Goal: Task Accomplishment & Management: Manage account settings

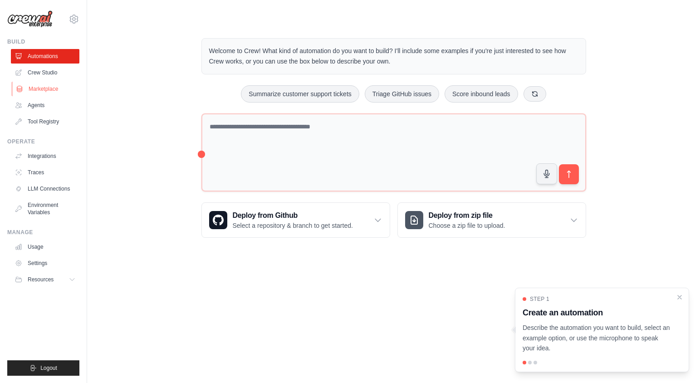
click at [47, 89] on link "Marketplace" at bounding box center [46, 89] width 68 height 15
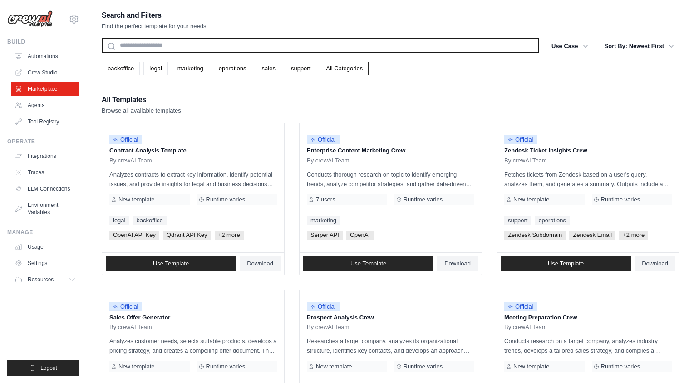
click at [219, 44] on input "text" at bounding box center [320, 45] width 437 height 15
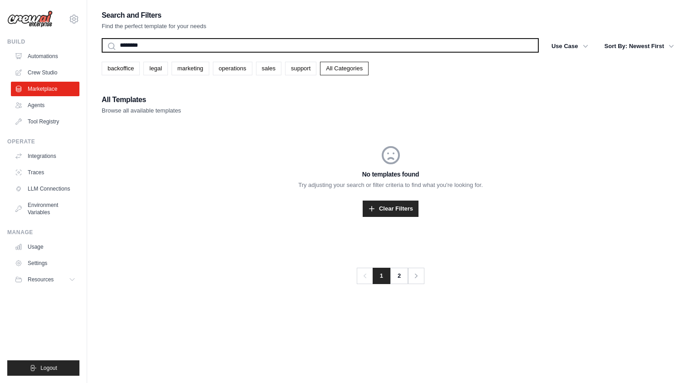
type input "********"
click at [101, 52] on button "Search" at bounding box center [101, 52] width 0 height 0
click at [138, 45] on input "********" at bounding box center [320, 45] width 437 height 15
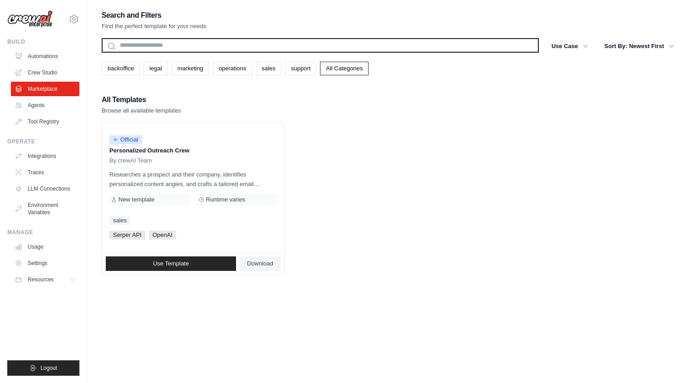
click at [101, 52] on button "Search" at bounding box center [101, 52] width 0 height 0
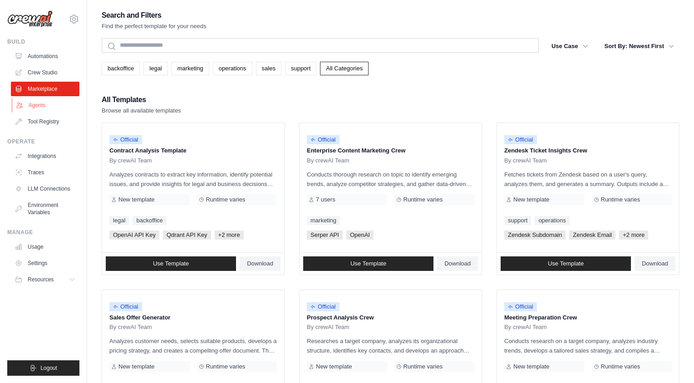
click at [38, 106] on link "Agents" at bounding box center [46, 105] width 68 height 15
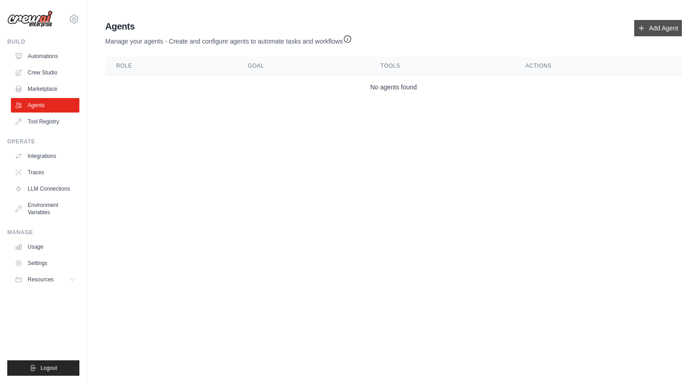
click at [660, 26] on link "Add Agent" at bounding box center [658, 28] width 48 height 16
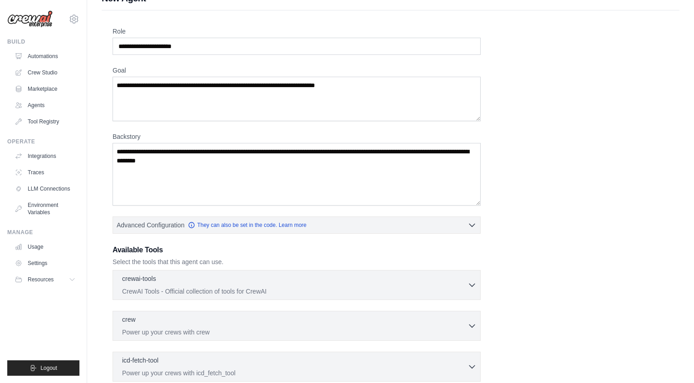
scroll to position [70, 0]
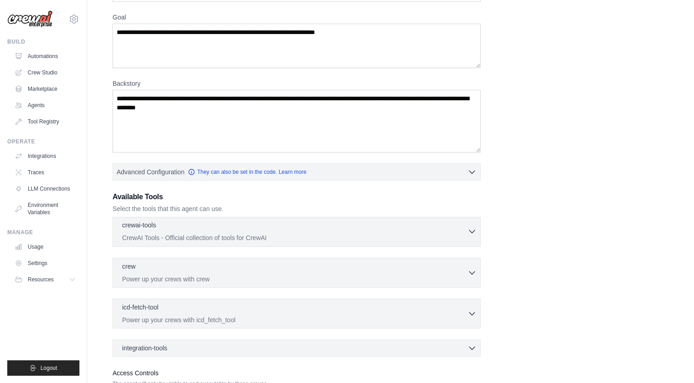
click at [461, 238] on p "CrewAI Tools - Official collection of tools for CrewAI" at bounding box center [294, 237] width 345 height 9
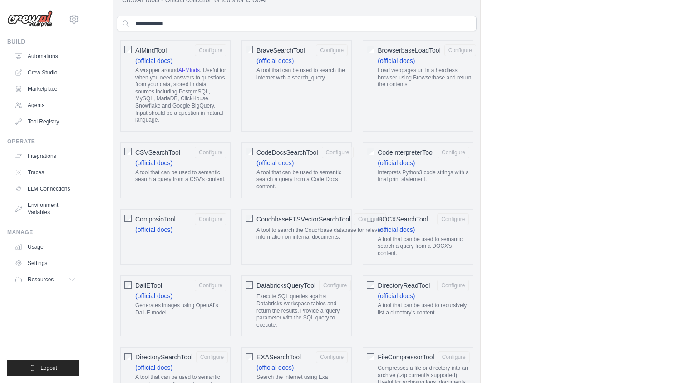
scroll to position [314, 0]
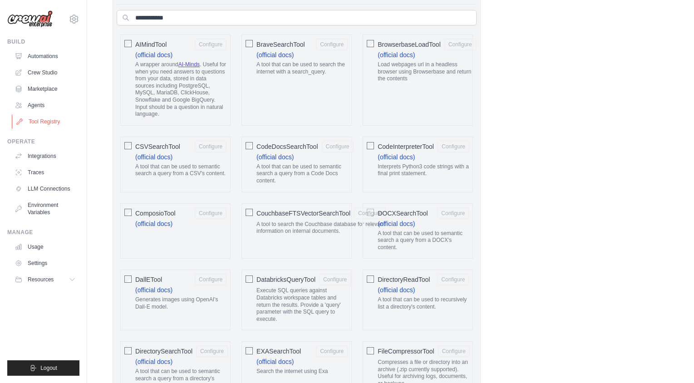
click at [55, 124] on link "Tool Registry" at bounding box center [46, 121] width 68 height 15
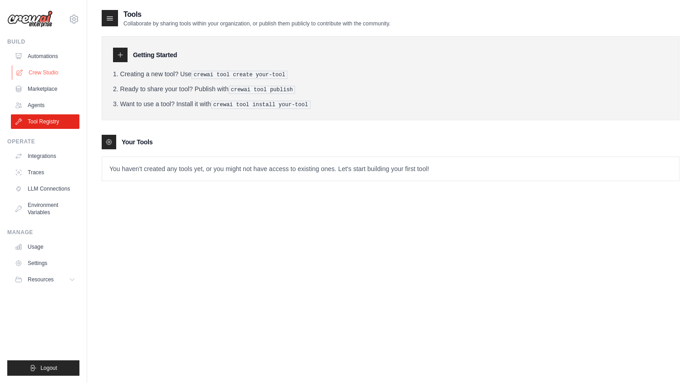
click at [49, 73] on link "Crew Studio" at bounding box center [46, 72] width 68 height 15
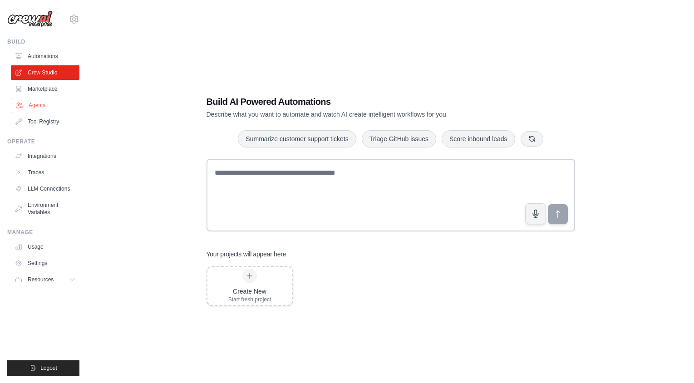
click at [44, 108] on link "Agents" at bounding box center [46, 105] width 68 height 15
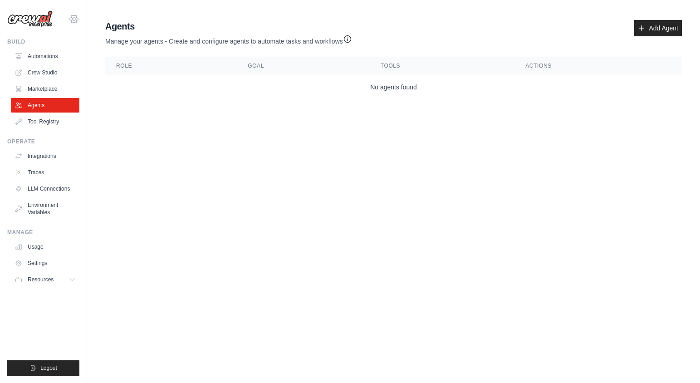
click at [74, 18] on icon at bounding box center [74, 19] width 3 height 3
click at [103, 142] on body "hi@amarildolucas.dev Settings Build Automations Crew Studio" at bounding box center [350, 191] width 700 height 383
click at [42, 264] on link "Settings" at bounding box center [46, 263] width 68 height 15
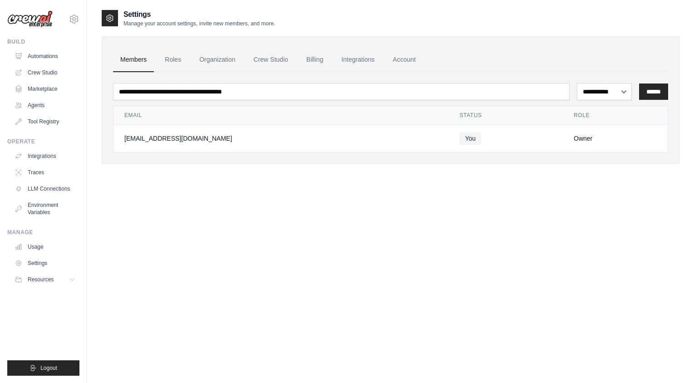
click at [41, 20] on img at bounding box center [29, 18] width 45 height 17
click at [36, 20] on img at bounding box center [29, 18] width 45 height 17
